Goal: Task Accomplishment & Management: Complete application form

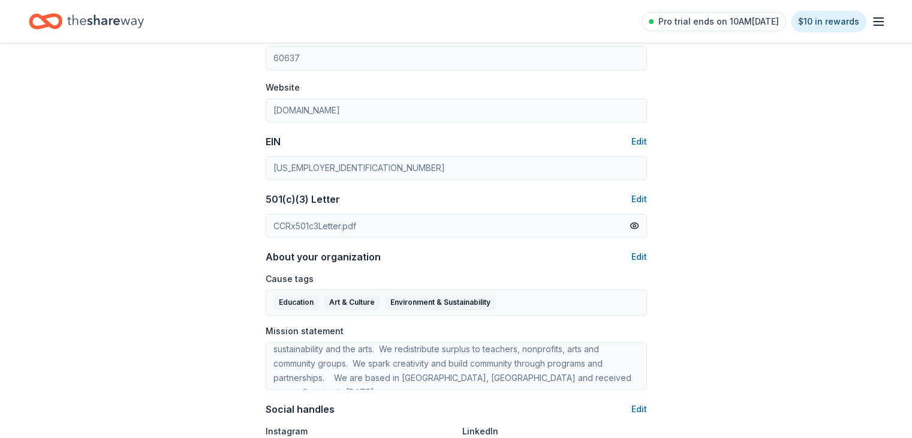
scroll to position [512, 0]
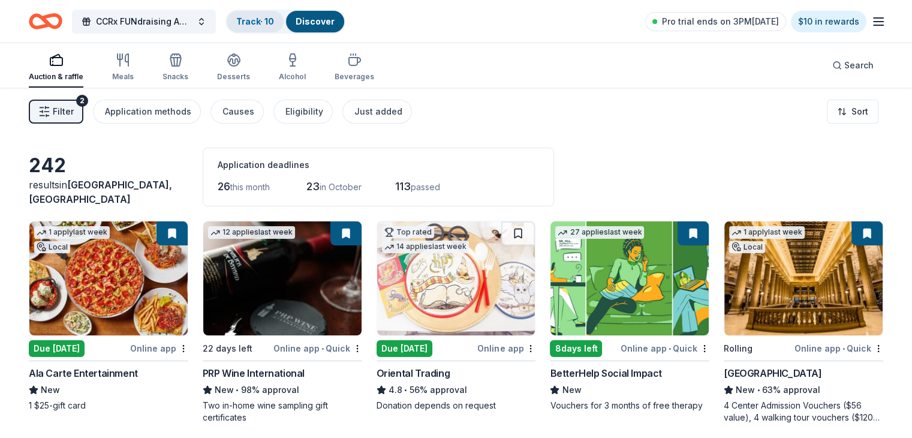
drag, startPoint x: 408, startPoint y: 33, endPoint x: 290, endPoint y: 31, distance: 117.5
click at [408, 33] on div "CCRx FUNdraising Auction Track · 10 Discover Pro trial ends on 3PM, 10/2 $10 in…" at bounding box center [456, 21] width 854 height 28
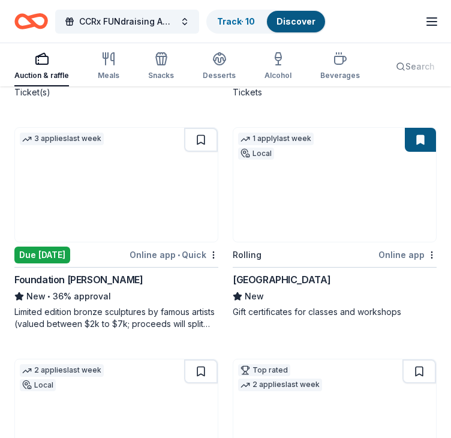
scroll to position [1228, 0]
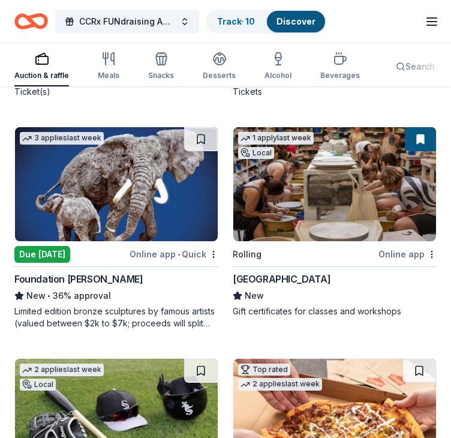
click at [174, 359] on img at bounding box center [116, 416] width 203 height 114
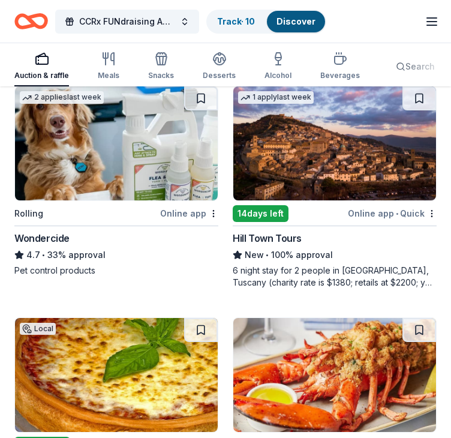
scroll to position [3046, 0]
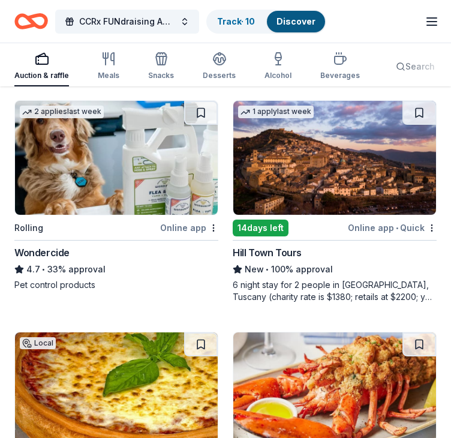
click at [260, 245] on div "Hill Town Tours" at bounding box center [267, 252] width 69 height 14
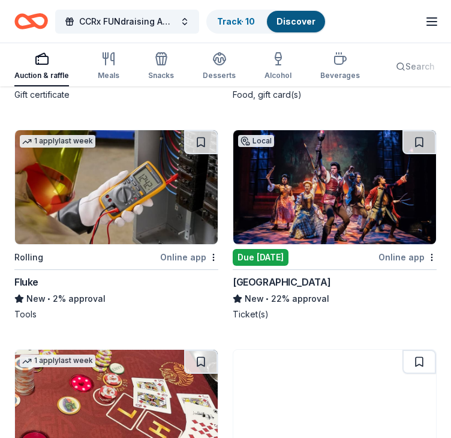
scroll to position [7279, 0]
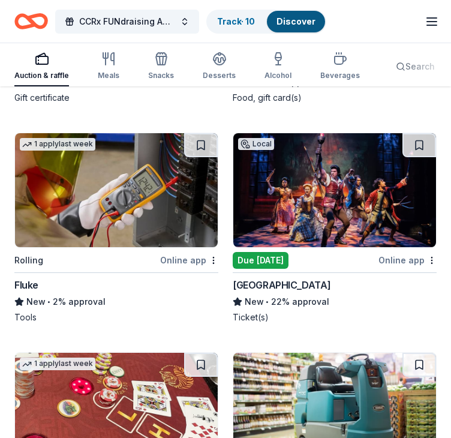
drag, startPoint x: 220, startPoint y: 253, endPoint x: 225, endPoint y: 258, distance: 7.2
click at [290, 278] on div "Chicago Shakespeare Theater" at bounding box center [282, 285] width 98 height 14
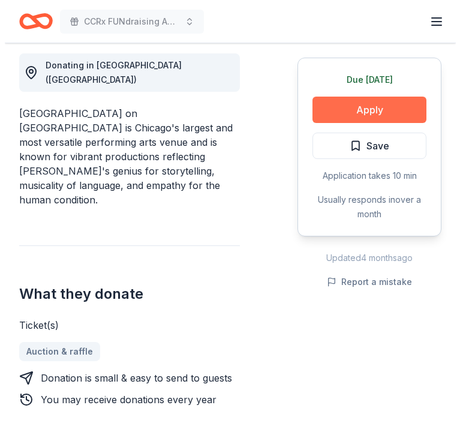
scroll to position [342, 0]
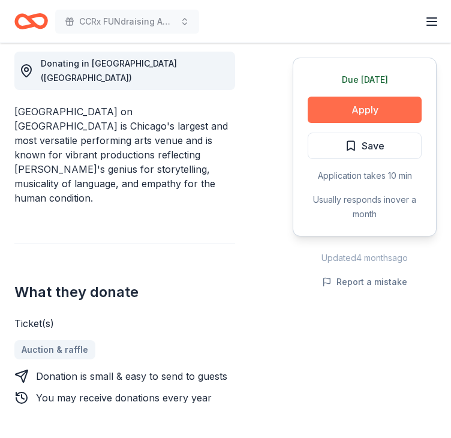
click at [355, 109] on button "Apply" at bounding box center [365, 110] width 114 height 26
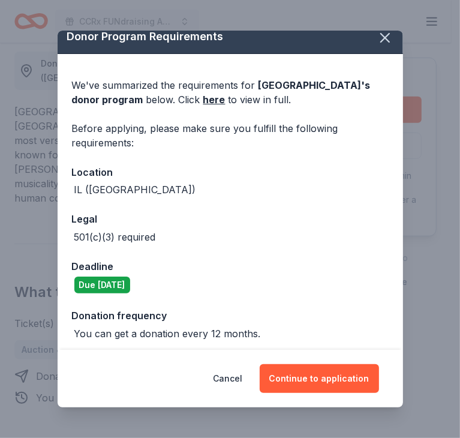
scroll to position [16, 0]
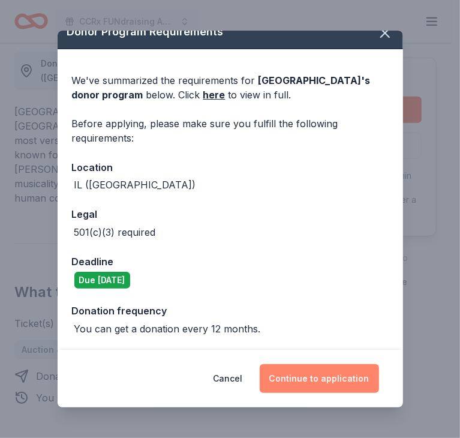
click at [306, 383] on button "Continue to application" at bounding box center [319, 378] width 119 height 29
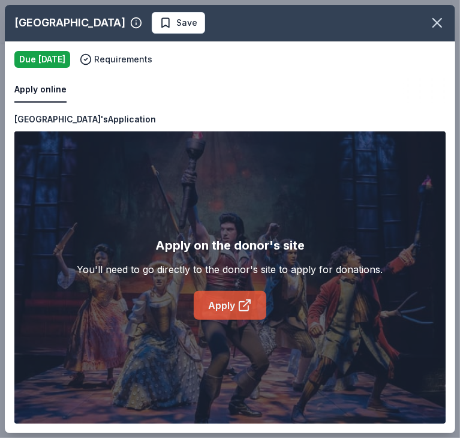
click at [221, 305] on link "Apply" at bounding box center [230, 305] width 73 height 29
